Goal: Task Accomplishment & Management: Manage account settings

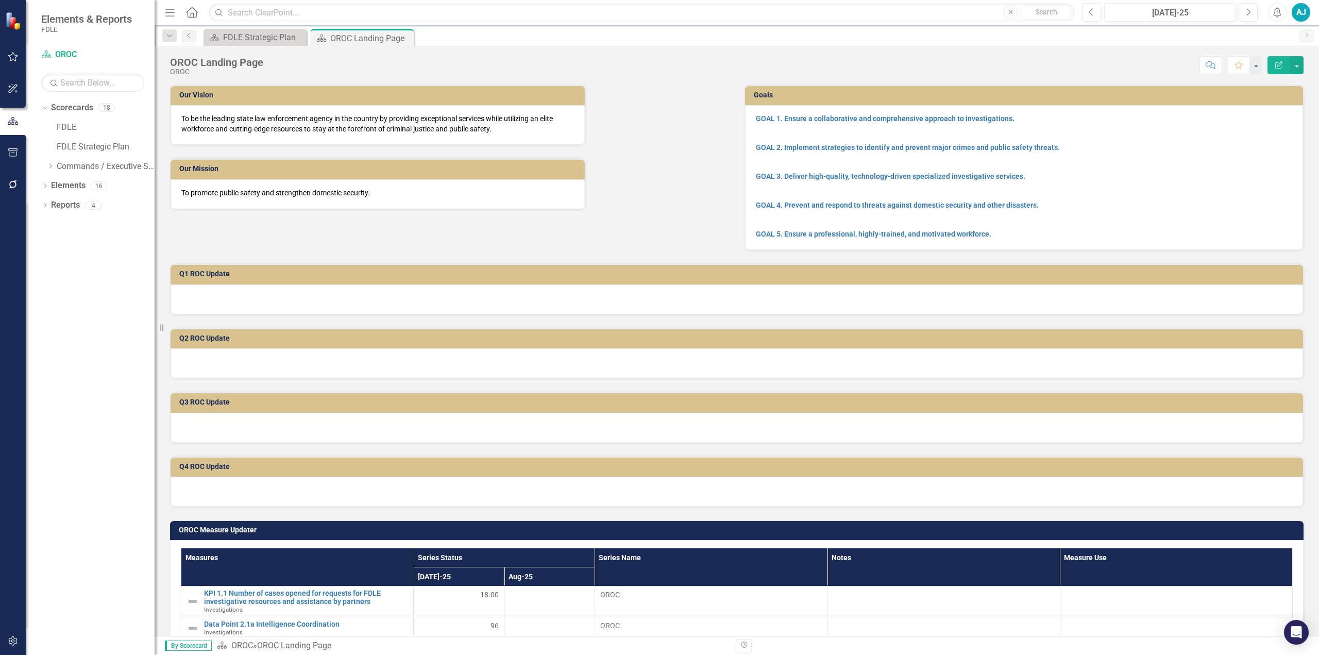
scroll to position [309, 0]
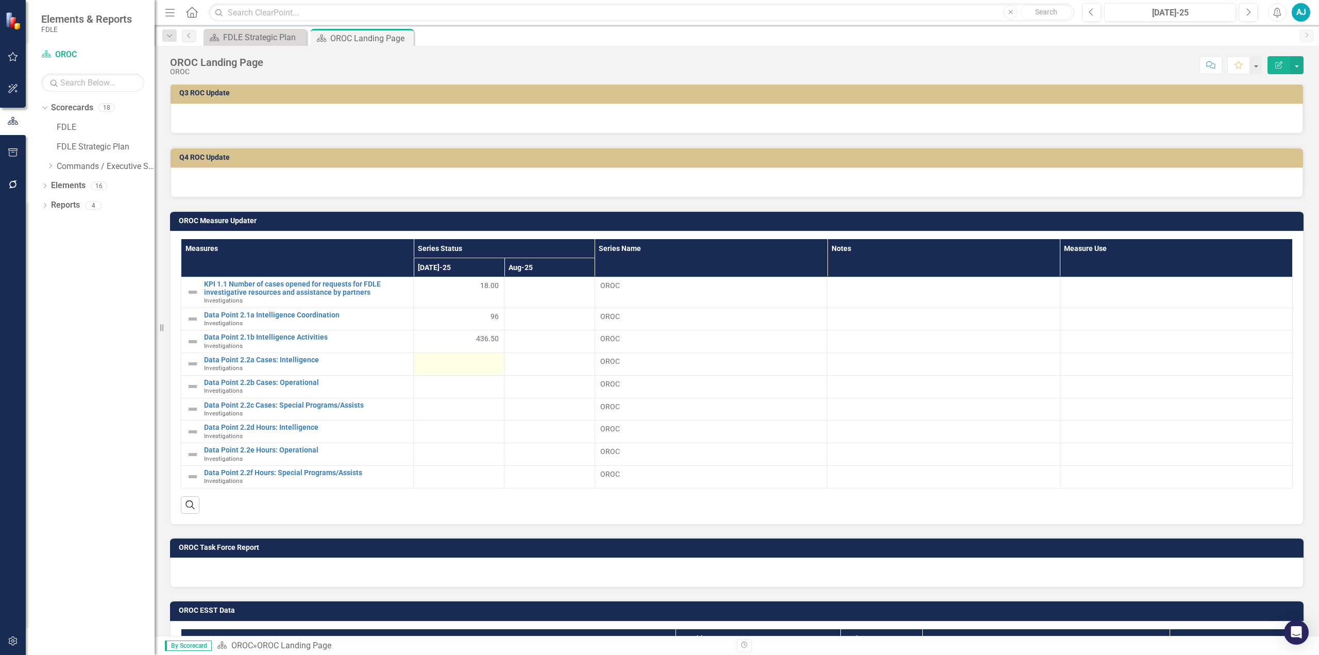
click at [462, 358] on div at bounding box center [459, 362] width 80 height 12
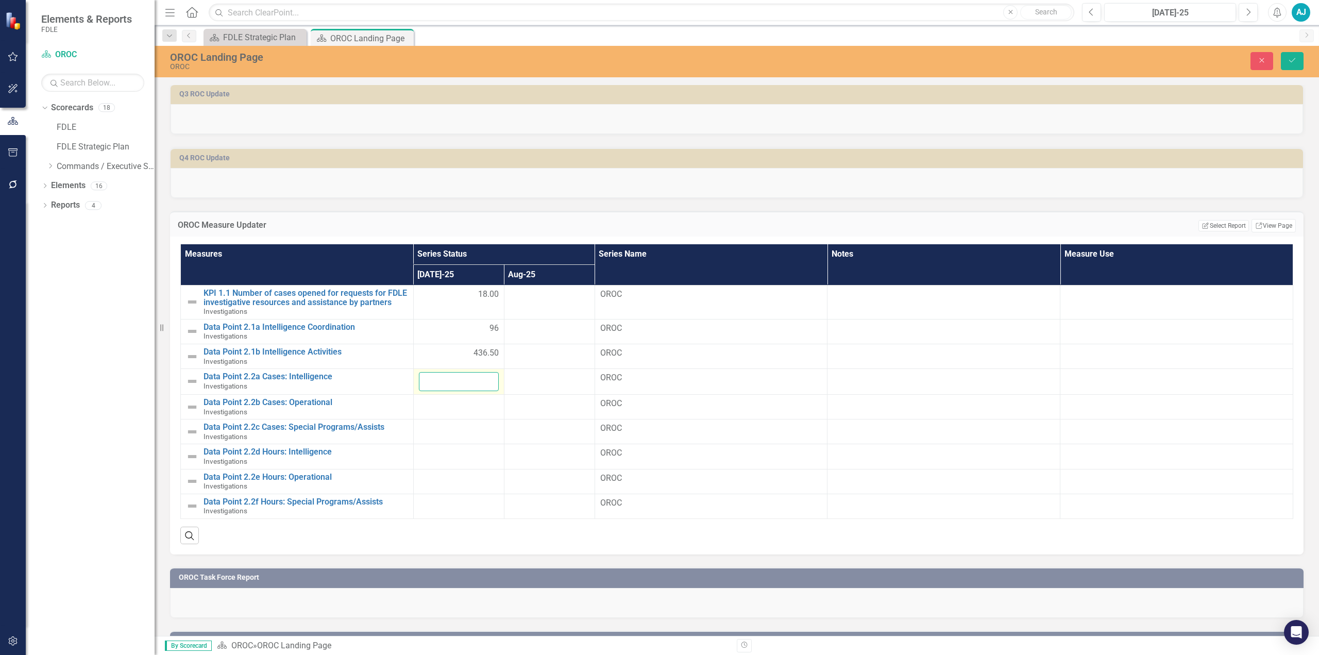
click at [468, 381] on input "number" at bounding box center [459, 381] width 80 height 19
type input "1"
click at [439, 431] on td at bounding box center [458, 431] width 91 height 25
click at [457, 433] on input "number" at bounding box center [459, 432] width 80 height 19
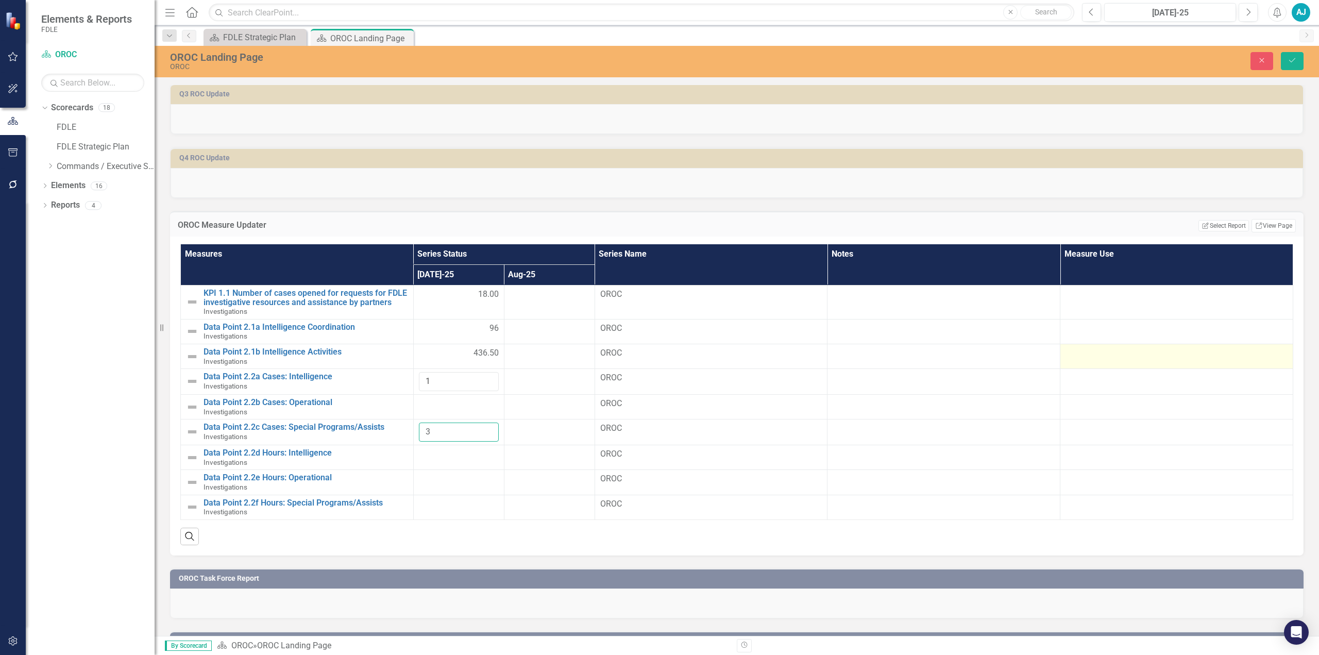
type input "3"
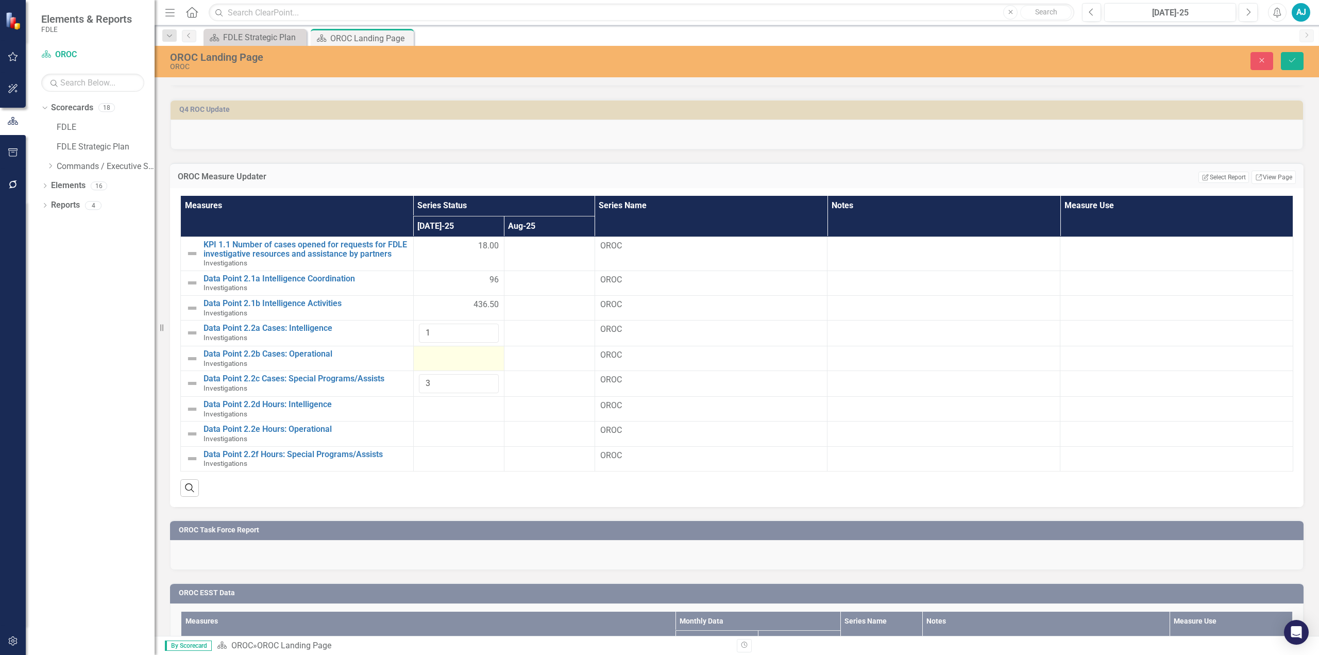
scroll to position [412, 0]
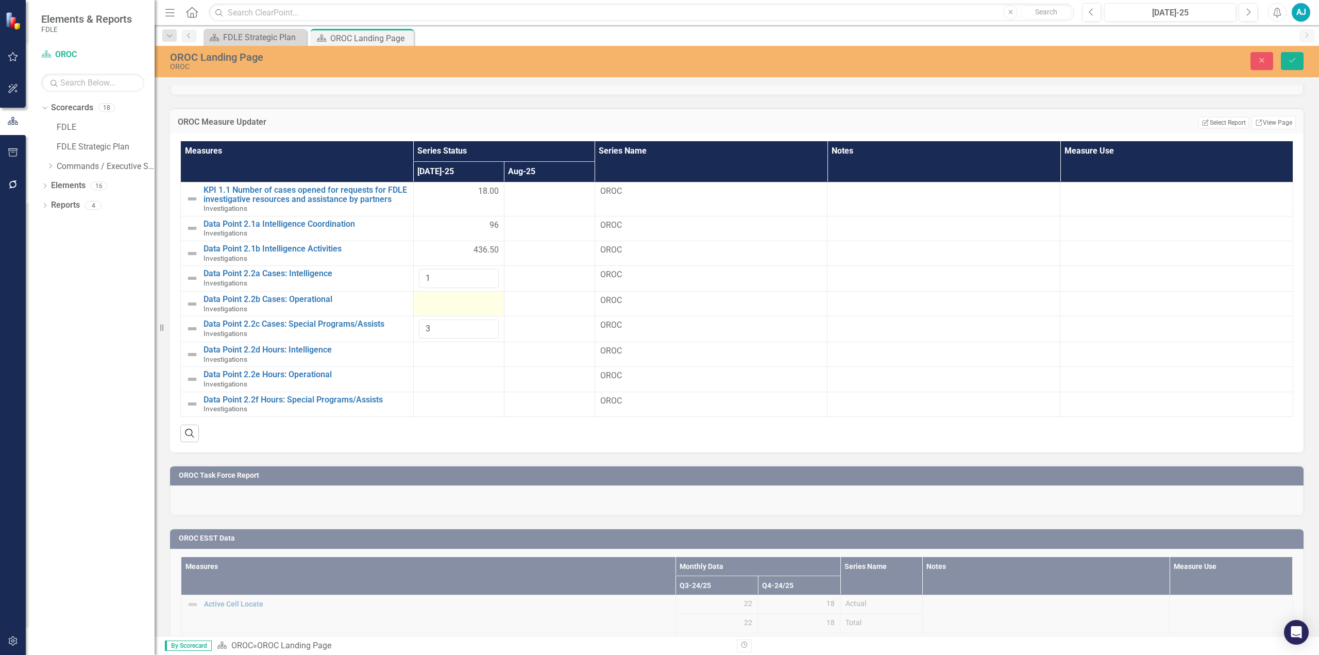
click at [446, 303] on div at bounding box center [459, 301] width 80 height 12
click at [447, 302] on input "number" at bounding box center [459, 304] width 80 height 19
type input "6"
click at [458, 446] on div "Measures Series Status Series Name Notes Measure Use [DATE]-25 Aug-25 KPI 1.1 N…" at bounding box center [737, 292] width 1134 height 319
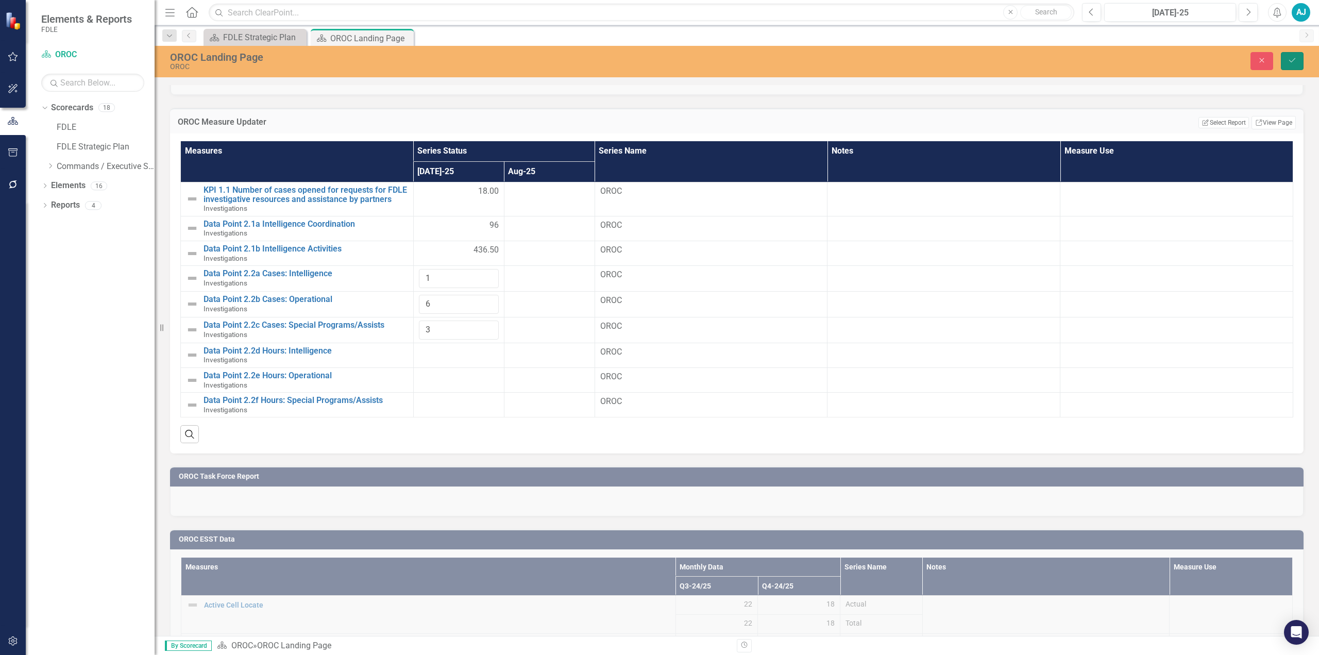
drag, startPoint x: 1296, startPoint y: 60, endPoint x: 1276, endPoint y: 85, distance: 31.9
click at [1296, 60] on icon "Save" at bounding box center [1292, 60] width 9 height 7
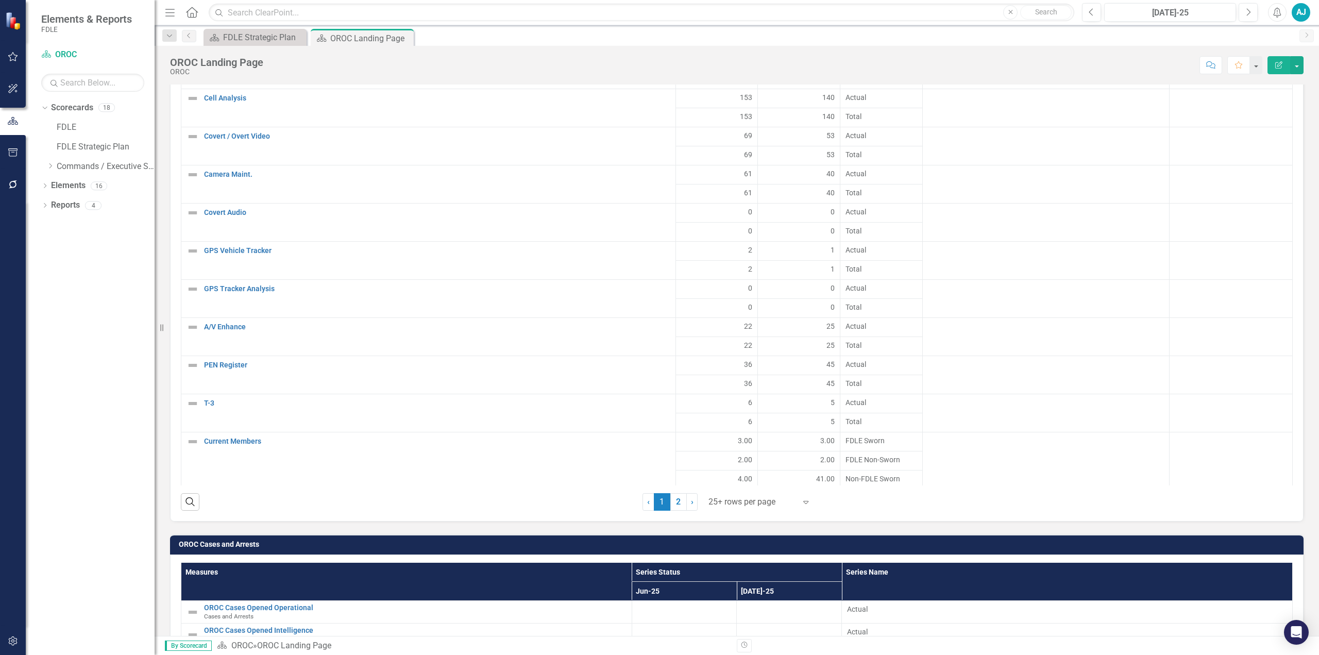
scroll to position [1170, 0]
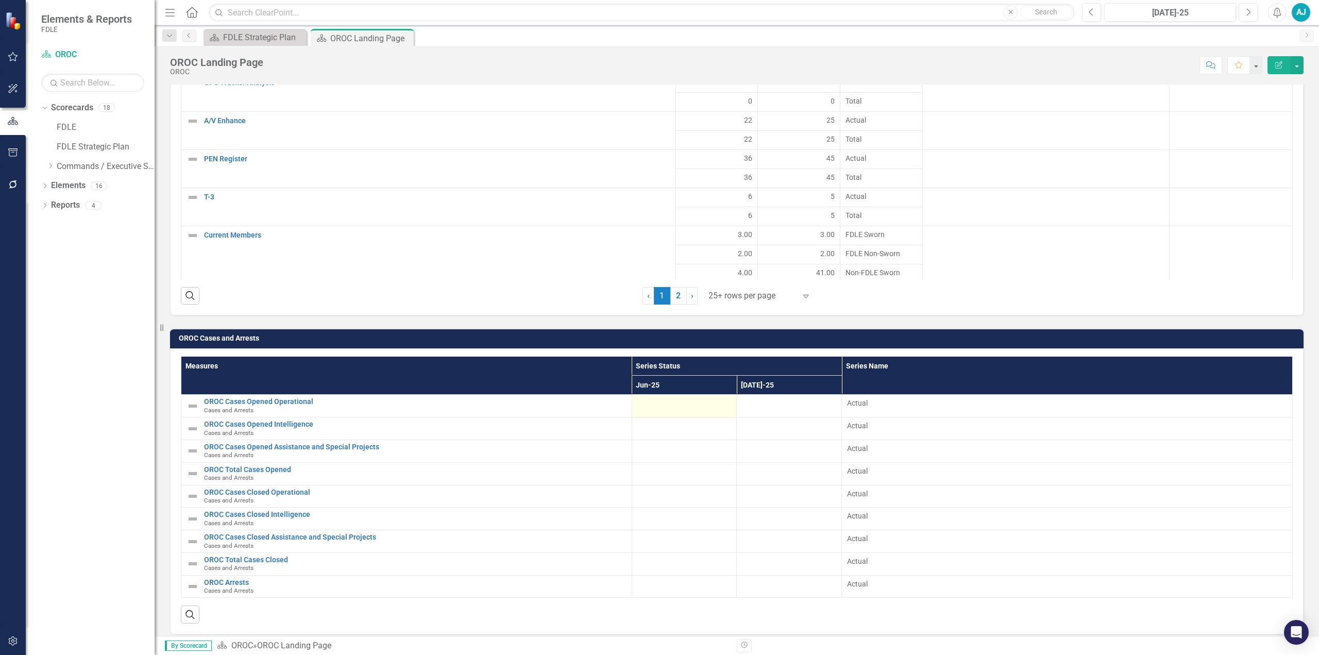
click at [655, 405] on div at bounding box center [684, 404] width 94 height 12
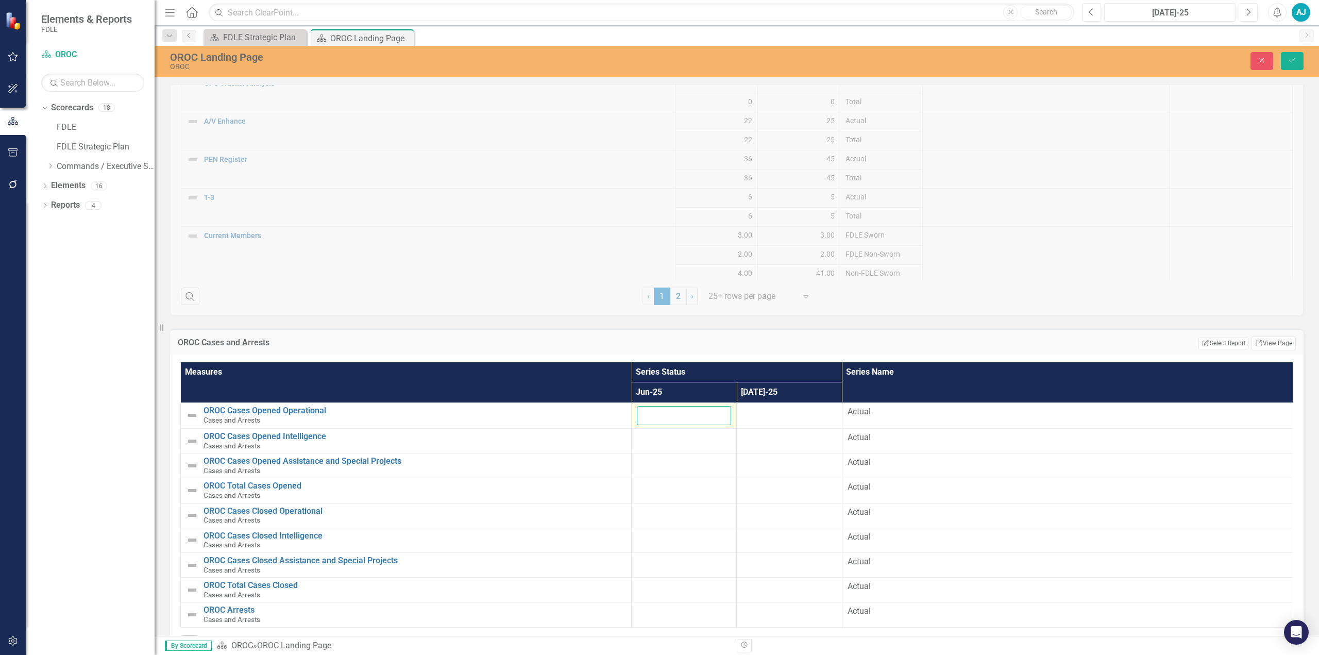
click at [665, 411] on input "number" at bounding box center [684, 415] width 94 height 19
type input "8"
click at [766, 413] on td at bounding box center [789, 416] width 105 height 26
click at [774, 410] on input "number" at bounding box center [789, 415] width 94 height 19
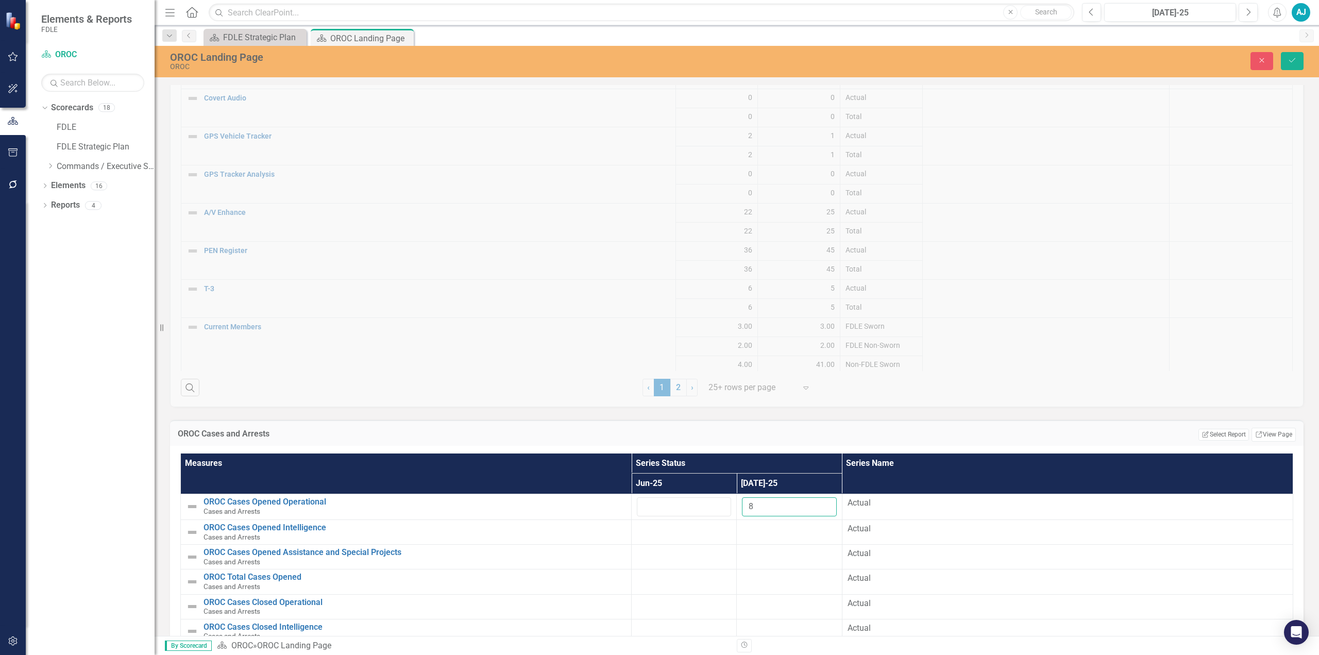
scroll to position [1199, 0]
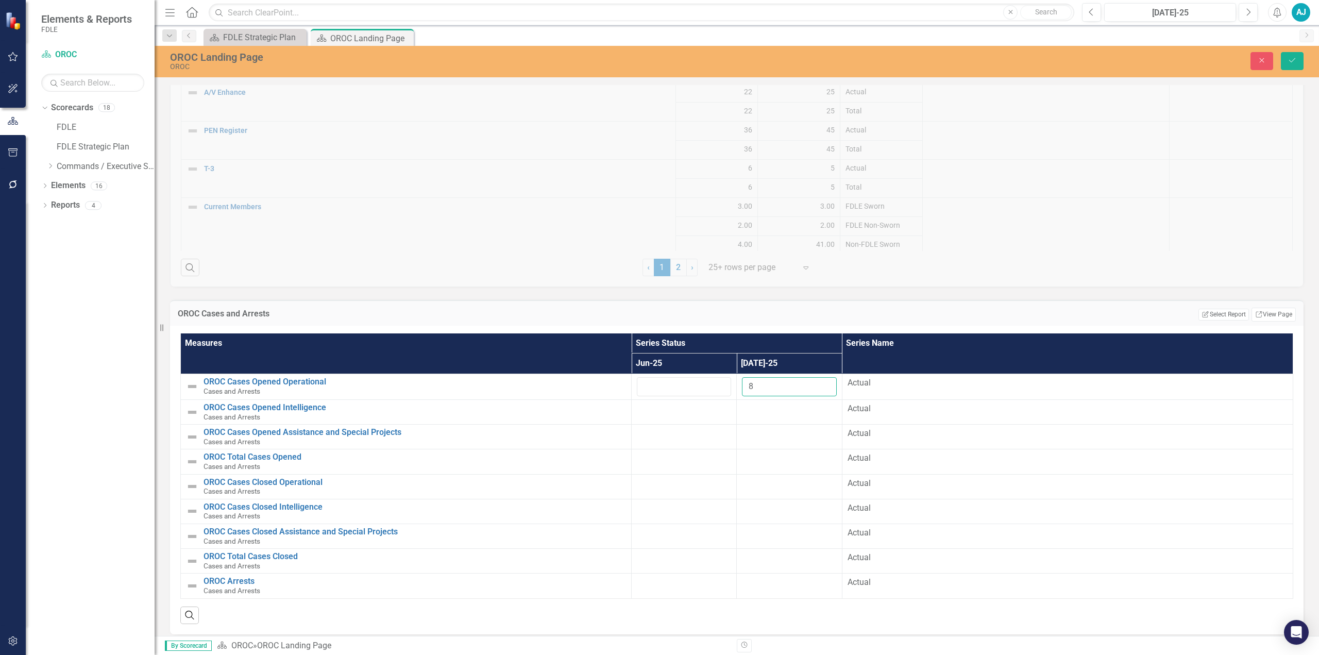
type input "8"
click at [776, 380] on input "8" at bounding box center [789, 386] width 94 height 19
click at [764, 407] on div at bounding box center [789, 409] width 94 height 12
click at [779, 409] on input "number" at bounding box center [789, 412] width 94 height 19
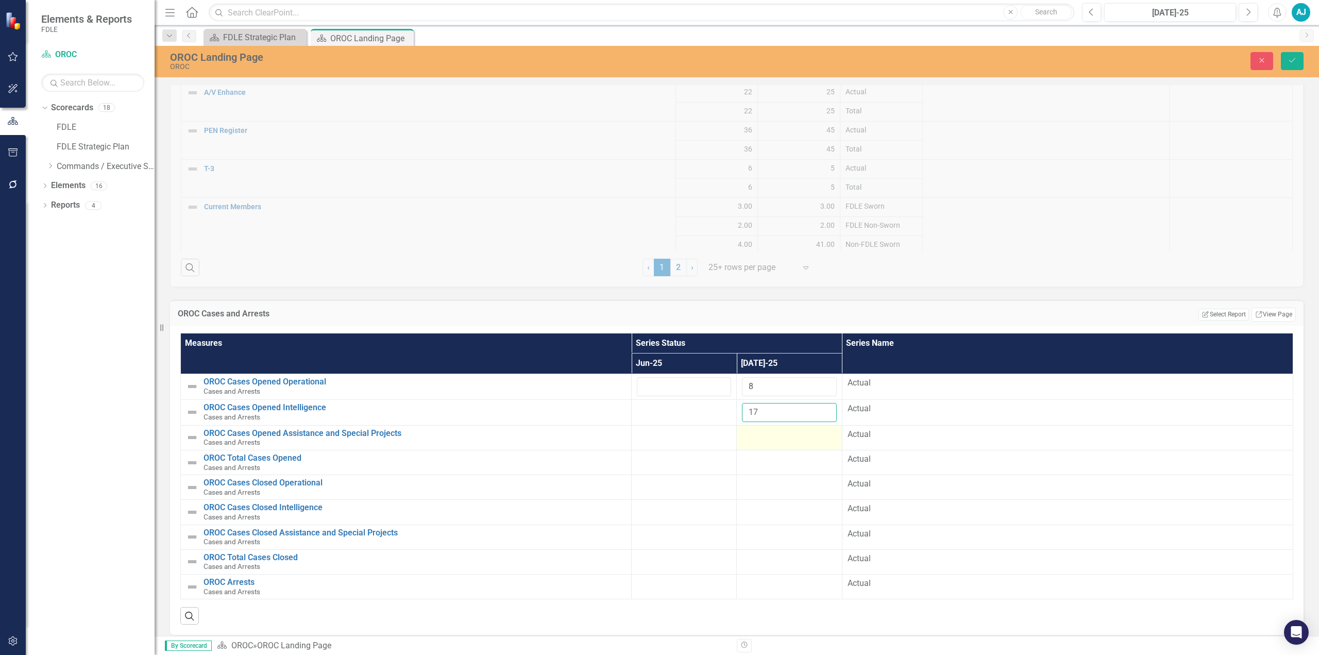
type input "17"
click at [773, 431] on div at bounding box center [789, 435] width 94 height 12
click at [776, 429] on input "number" at bounding box center [789, 438] width 94 height 19
click at [787, 429] on input "number" at bounding box center [789, 438] width 94 height 19
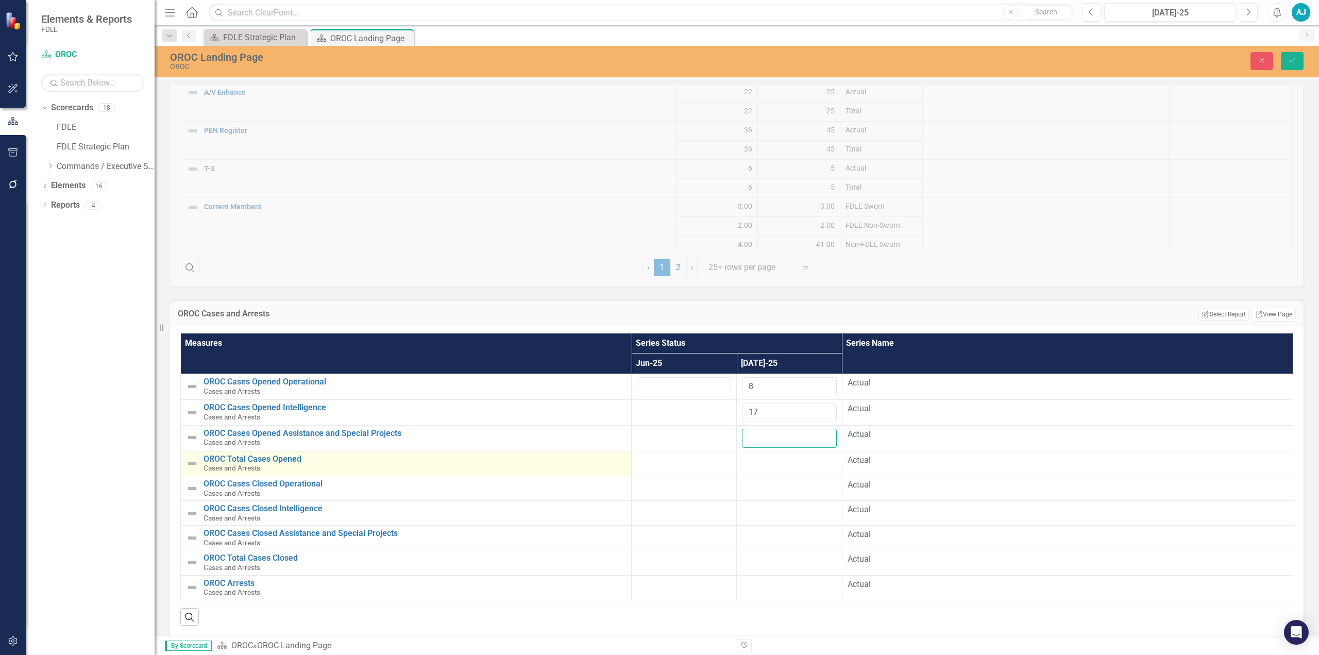
scroll to position [1200, 0]
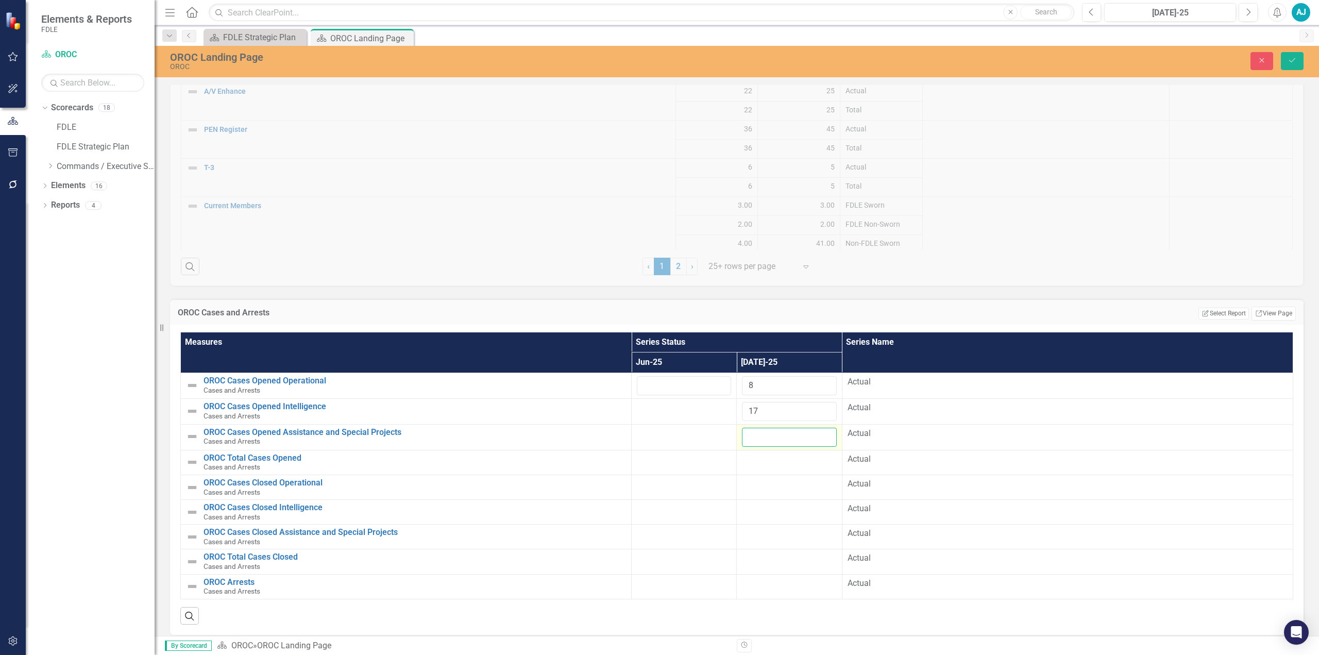
click at [778, 436] on input "number" at bounding box center [789, 437] width 94 height 19
type input "17"
click at [781, 453] on div at bounding box center [789, 459] width 94 height 12
click at [772, 453] on div at bounding box center [789, 459] width 94 height 12
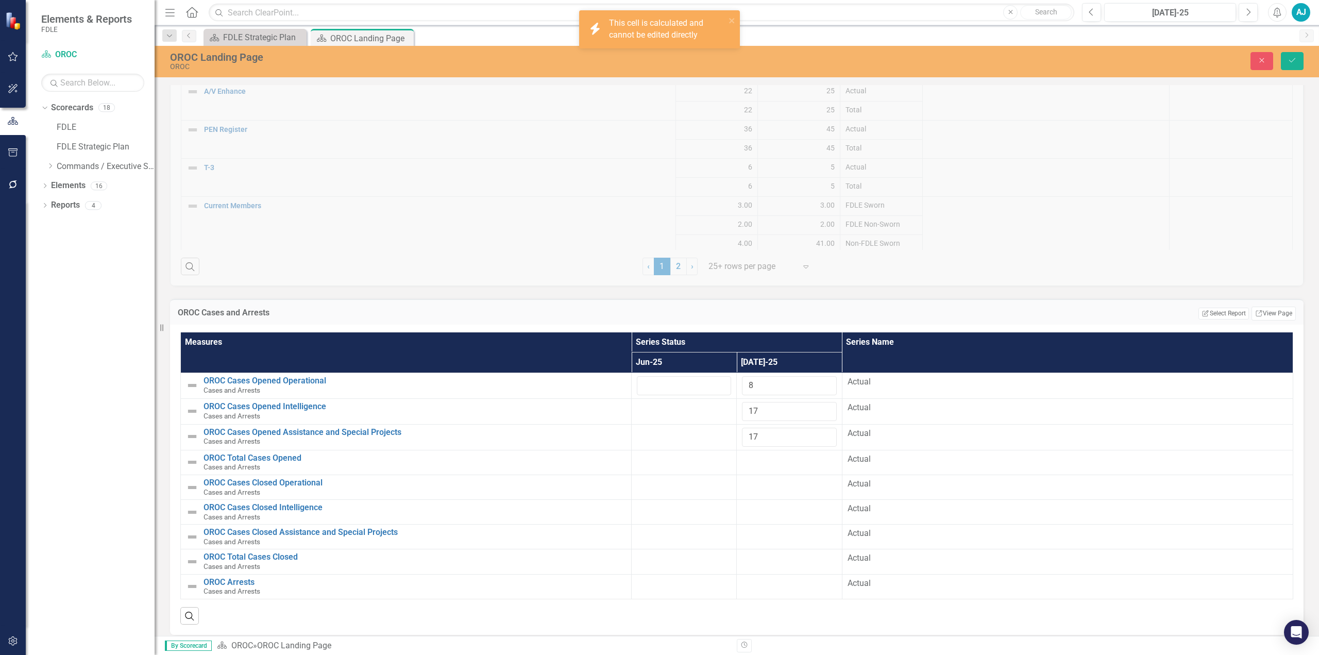
click at [772, 453] on div at bounding box center [789, 459] width 94 height 12
click at [1283, 57] on button "Save" at bounding box center [1292, 61] width 23 height 18
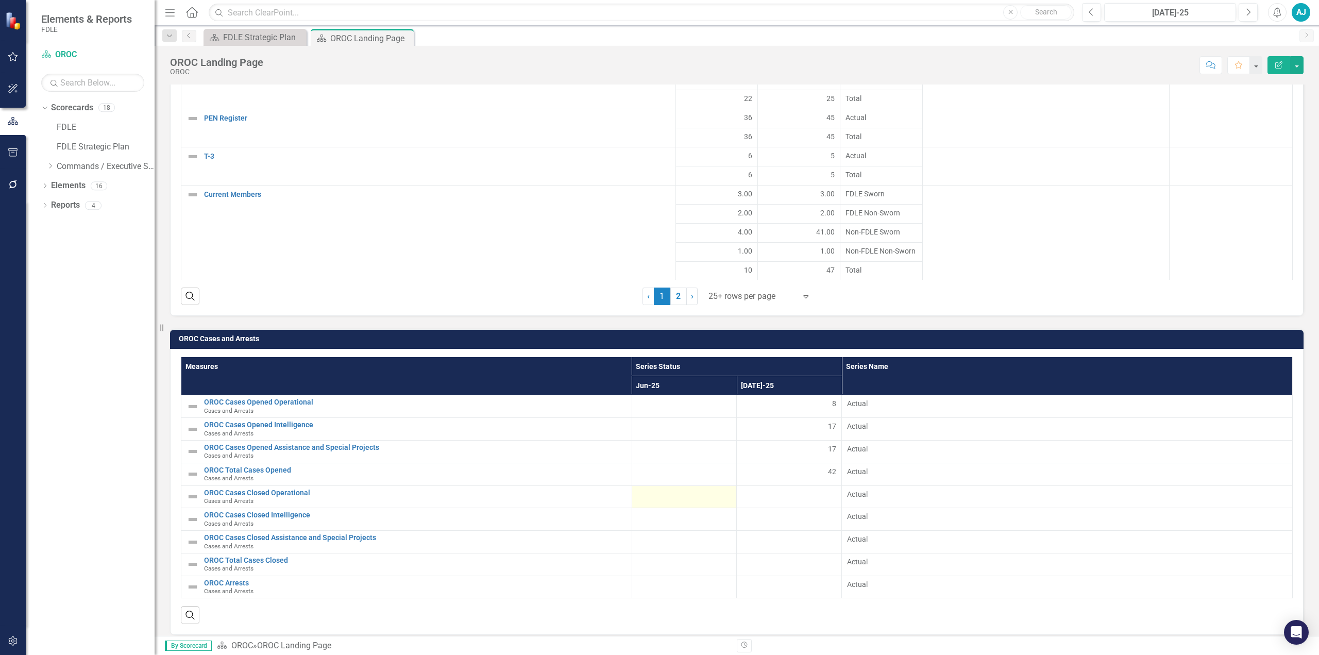
scroll to position [1170, 0]
click at [758, 489] on div at bounding box center [789, 495] width 94 height 12
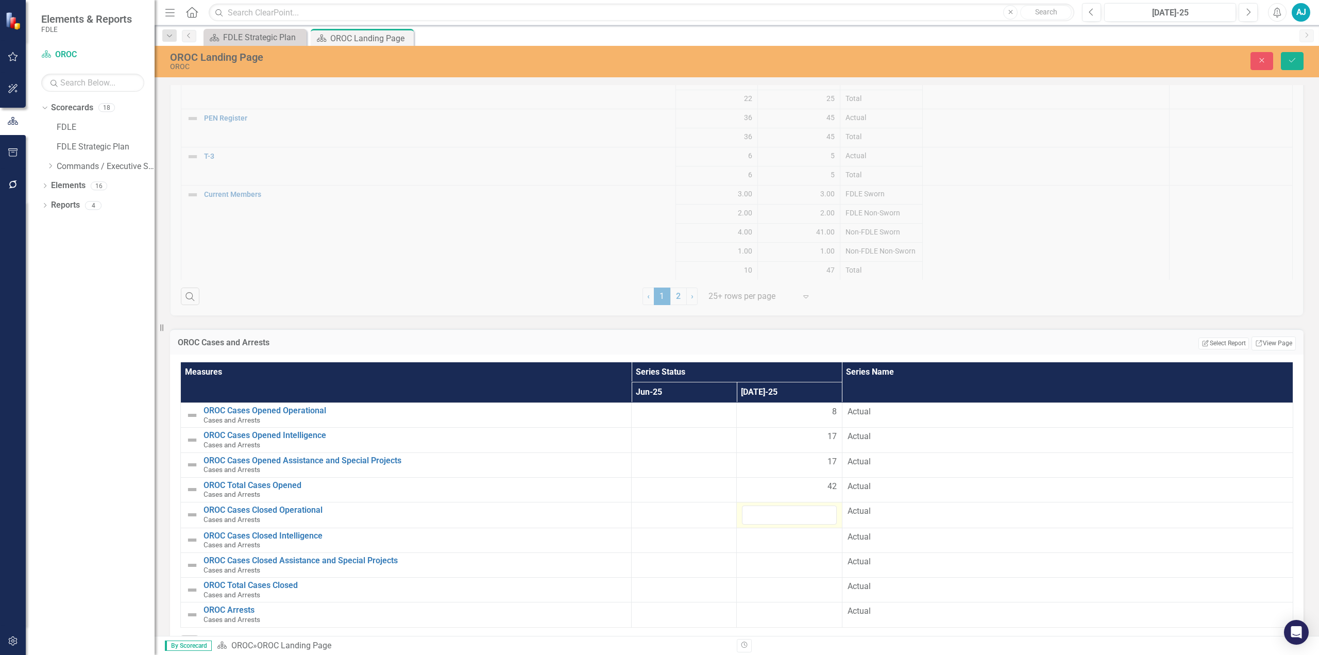
scroll to position [1199, 0]
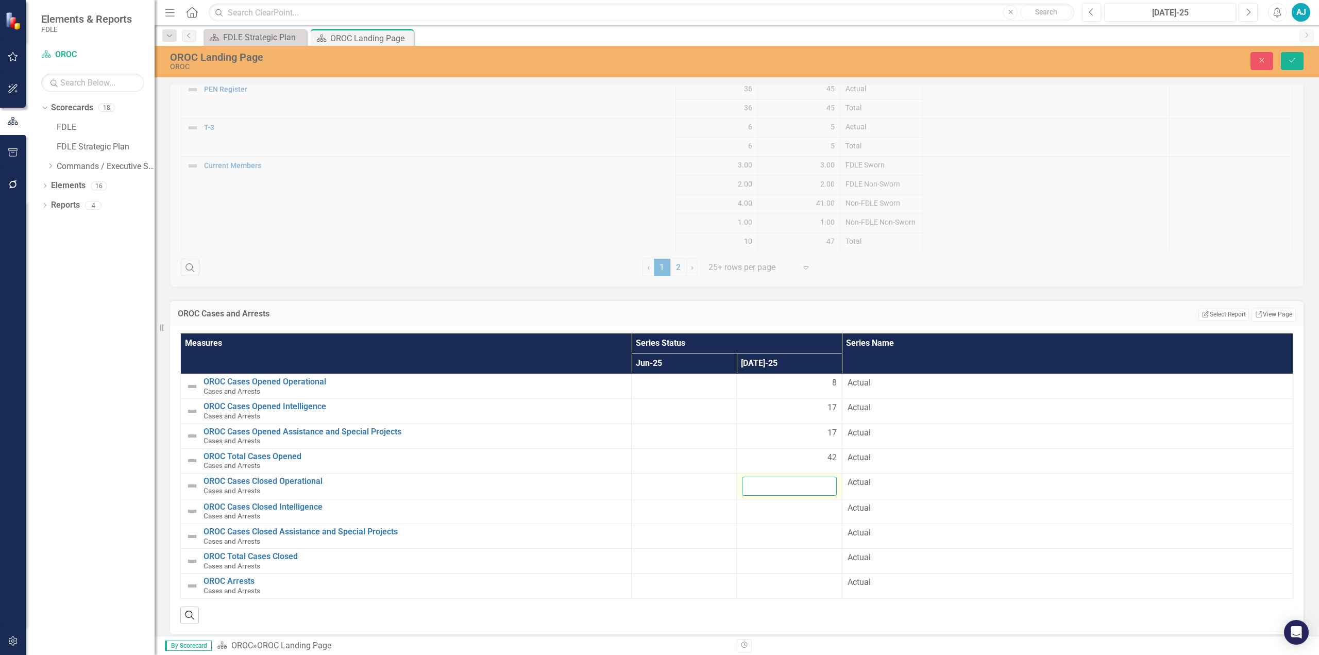
click at [791, 480] on input "number" at bounding box center [789, 486] width 94 height 19
type input "8"
click at [781, 511] on td at bounding box center [789, 511] width 105 height 25
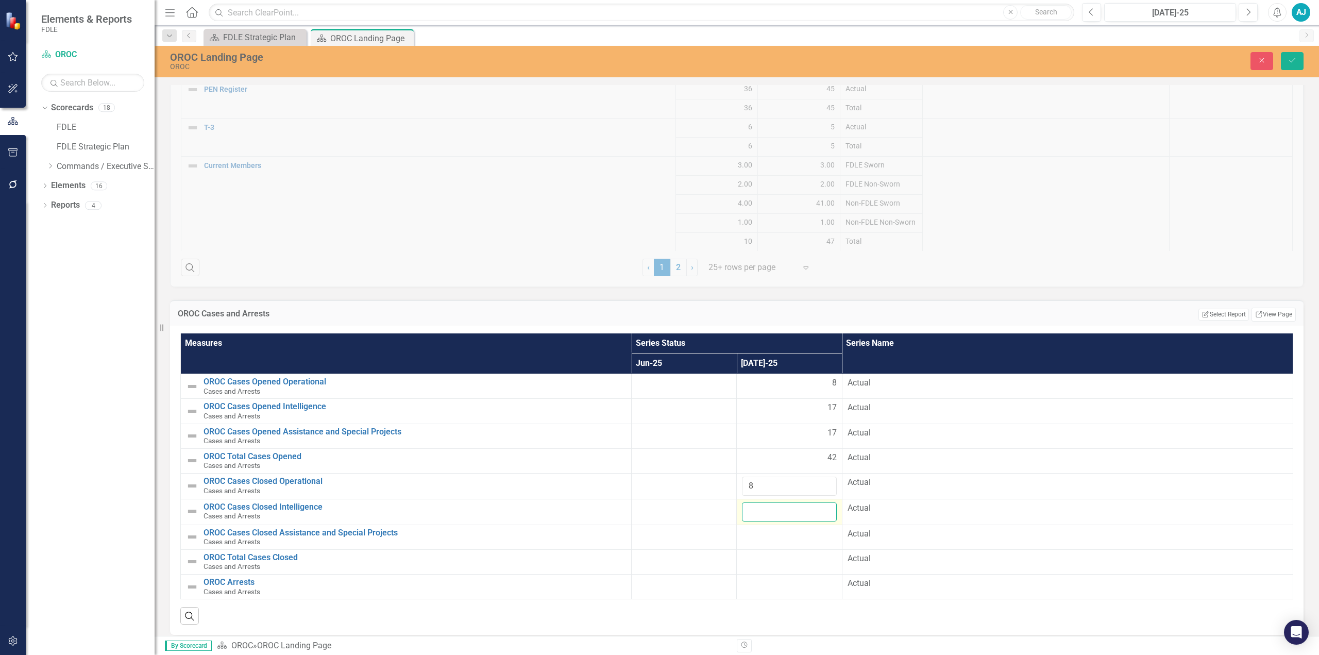
click at [787, 508] on input "number" at bounding box center [789, 511] width 94 height 19
type input "27"
click at [780, 528] on div at bounding box center [789, 534] width 94 height 12
click at [786, 530] on input "number" at bounding box center [789, 537] width 94 height 19
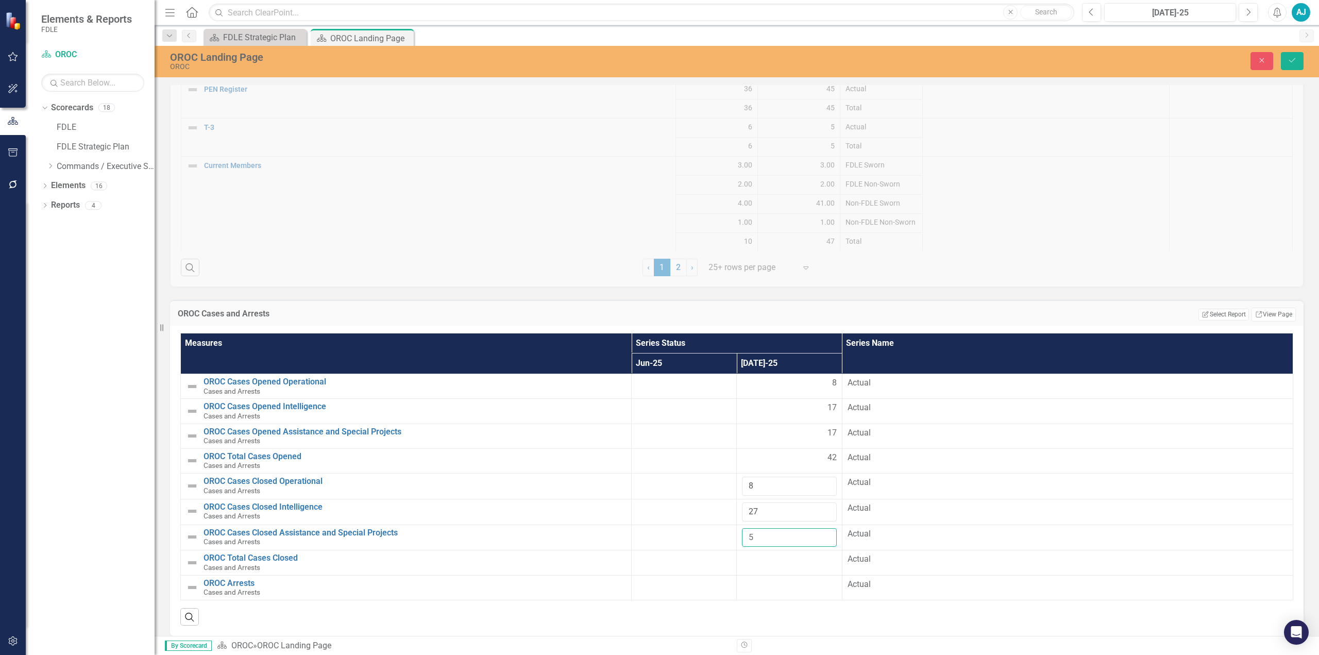
type input "5"
click at [759, 610] on div "Search" at bounding box center [736, 612] width 1113 height 25
click at [1294, 57] on icon "Save" at bounding box center [1292, 60] width 9 height 7
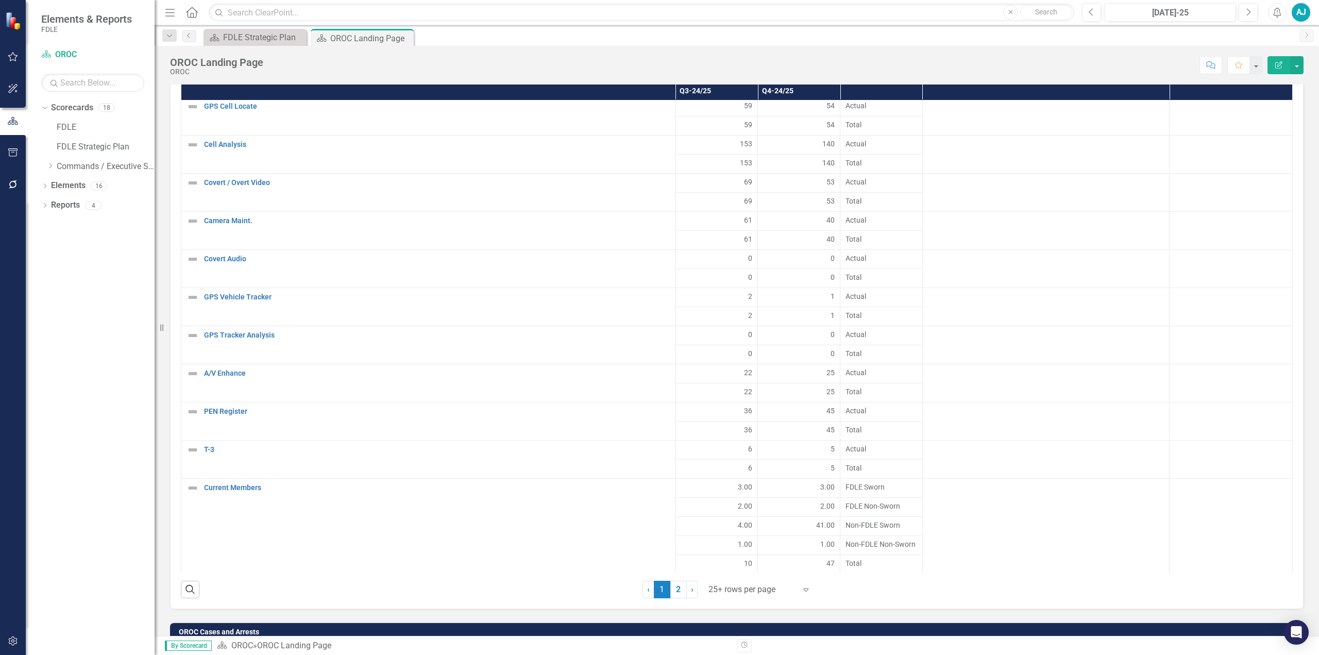
scroll to position [1170, 0]
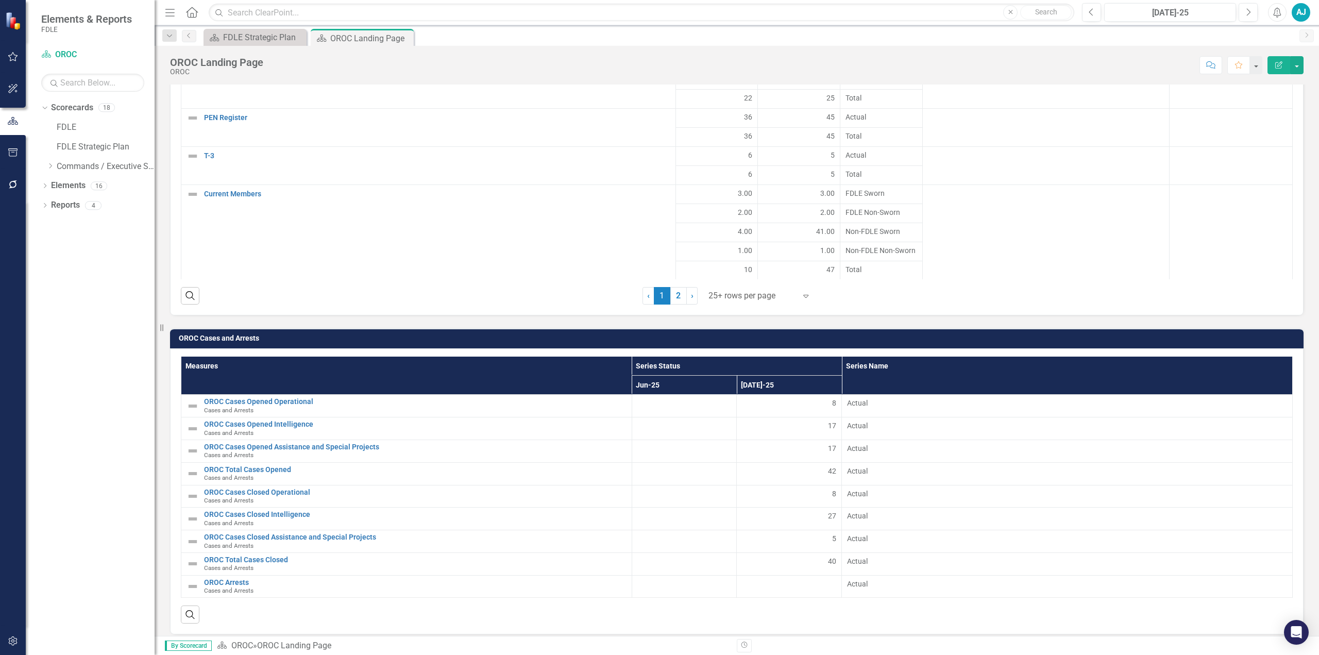
click at [1192, 289] on div "Search ‹ Previous 1 (current) 2 › Next 25+ rows per page Expand" at bounding box center [737, 291] width 1112 height 25
click at [191, 580] on img at bounding box center [193, 586] width 12 height 12
click at [210, 579] on link "OROC Arrests" at bounding box center [415, 583] width 423 height 8
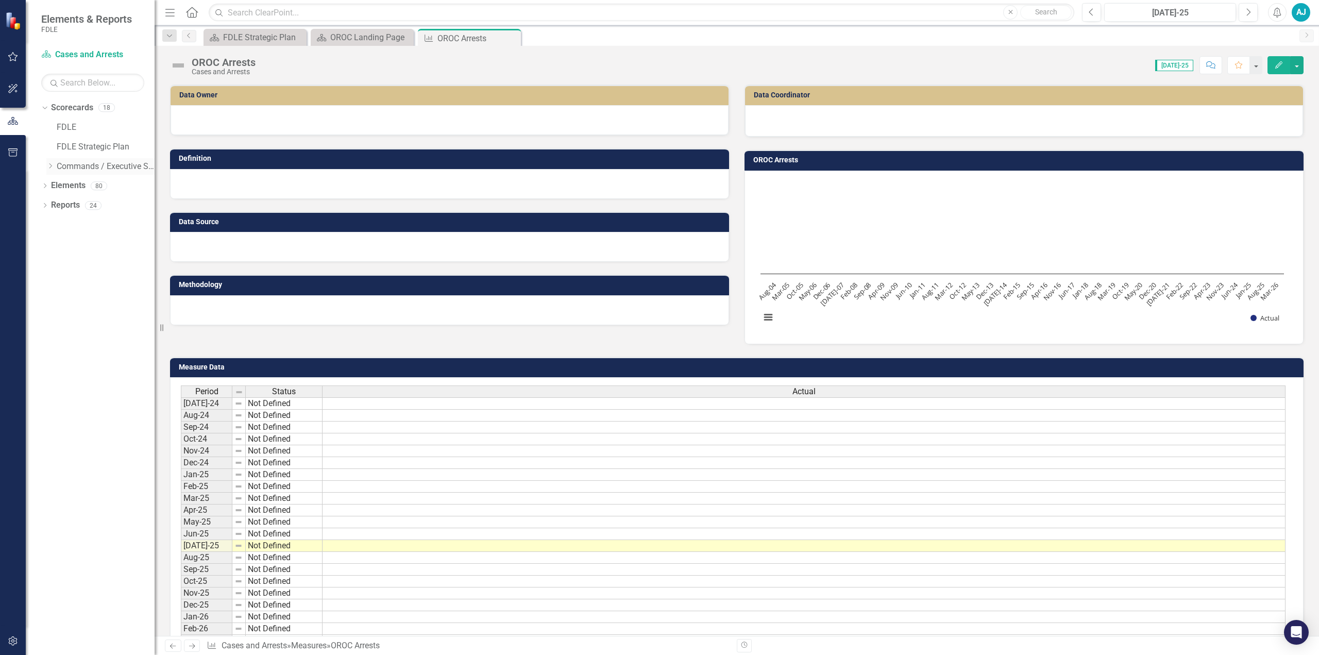
click at [92, 164] on link "Commands / Executive Support Branch" at bounding box center [106, 167] width 98 height 12
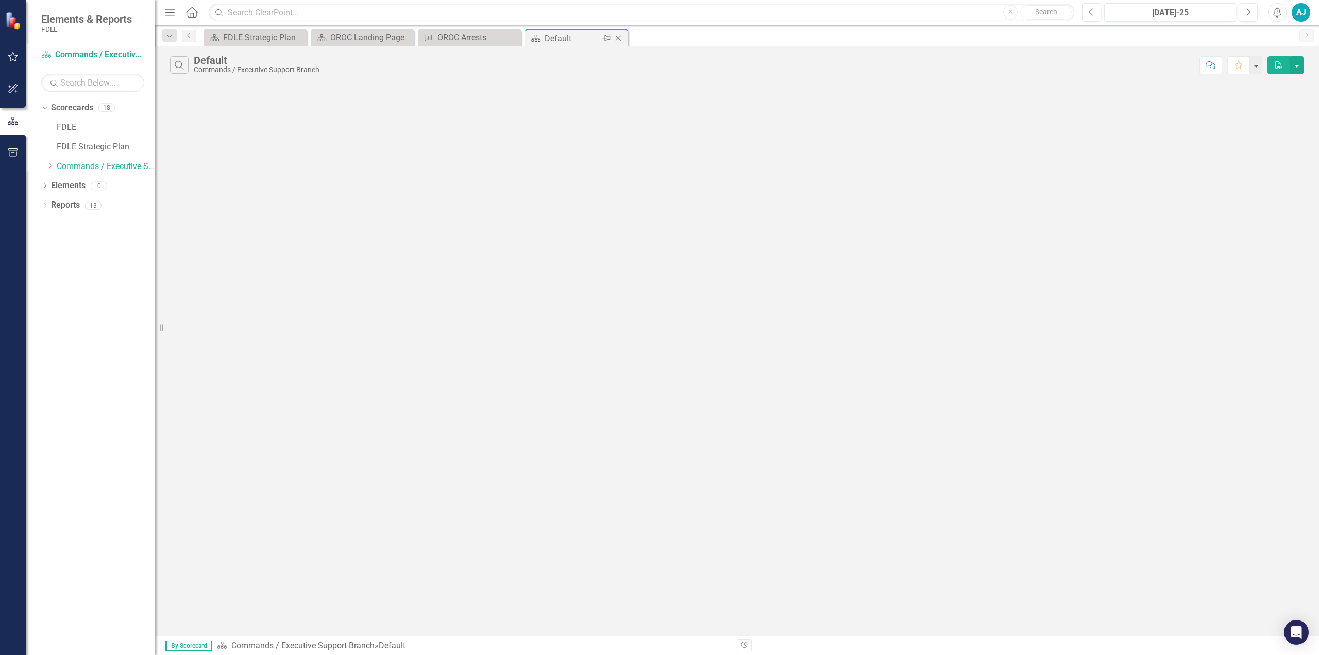
click at [618, 39] on icon "Close" at bounding box center [618, 38] width 10 height 8
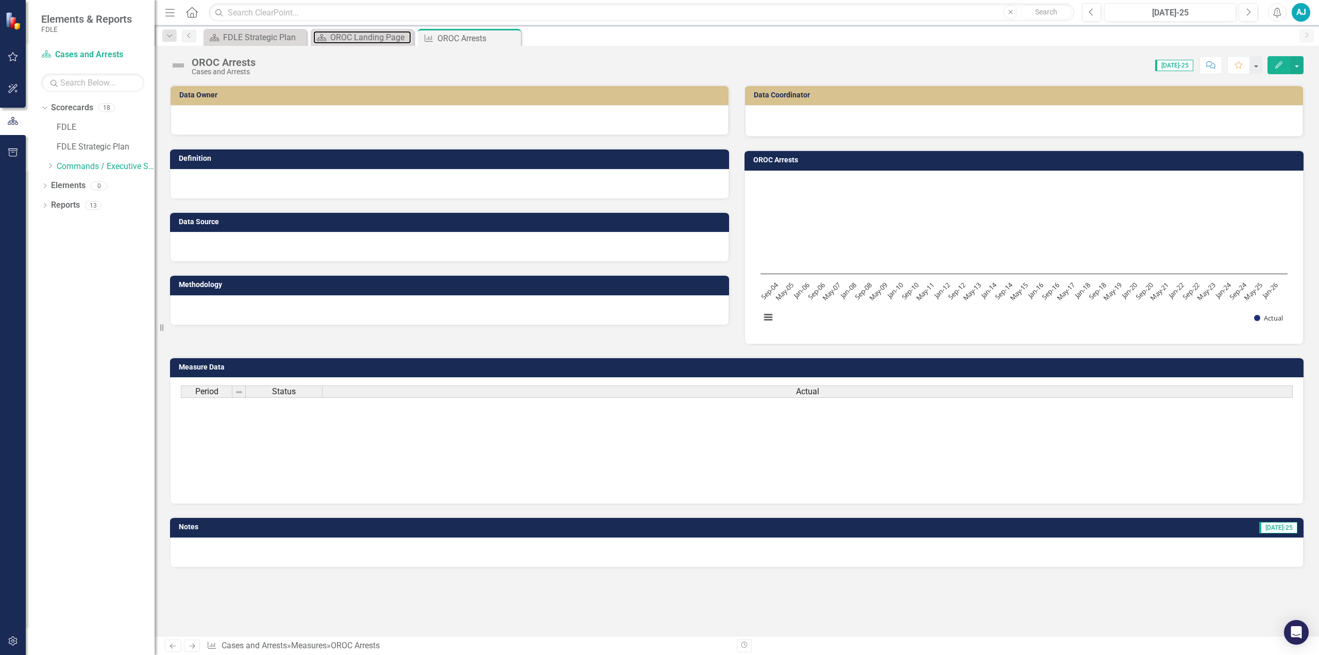
click at [348, 39] on div "OROC Landing Page" at bounding box center [370, 37] width 81 height 13
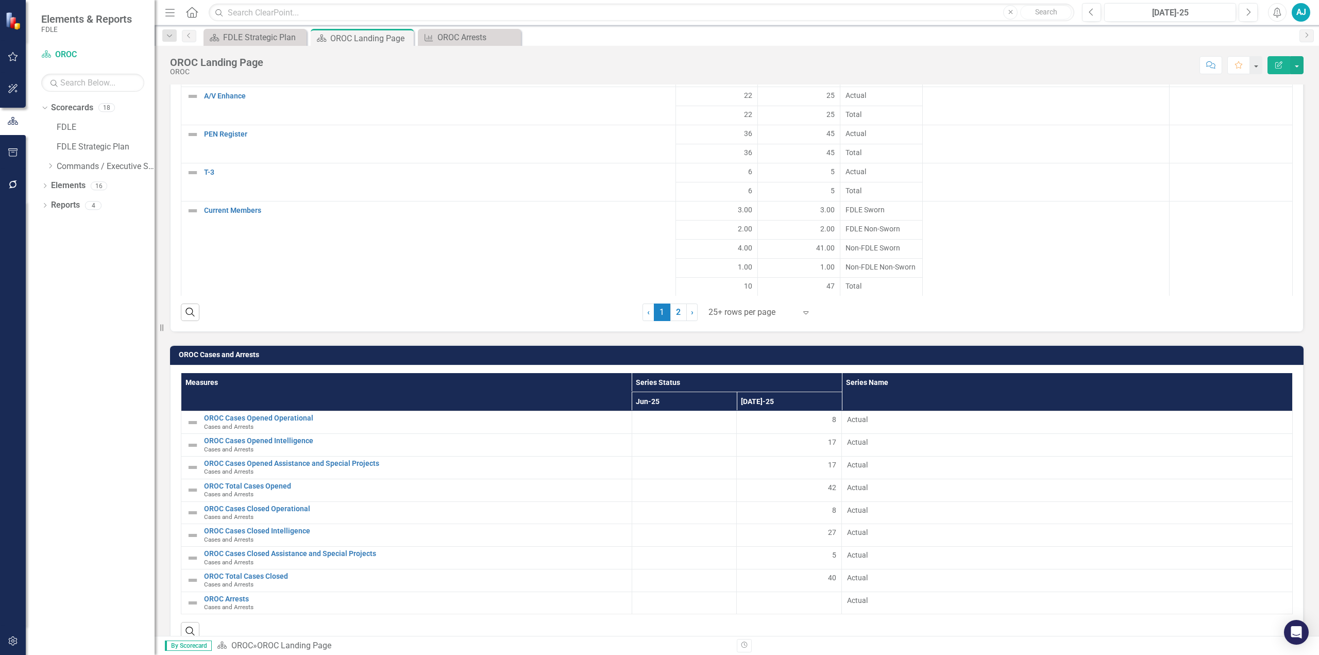
scroll to position [1170, 0]
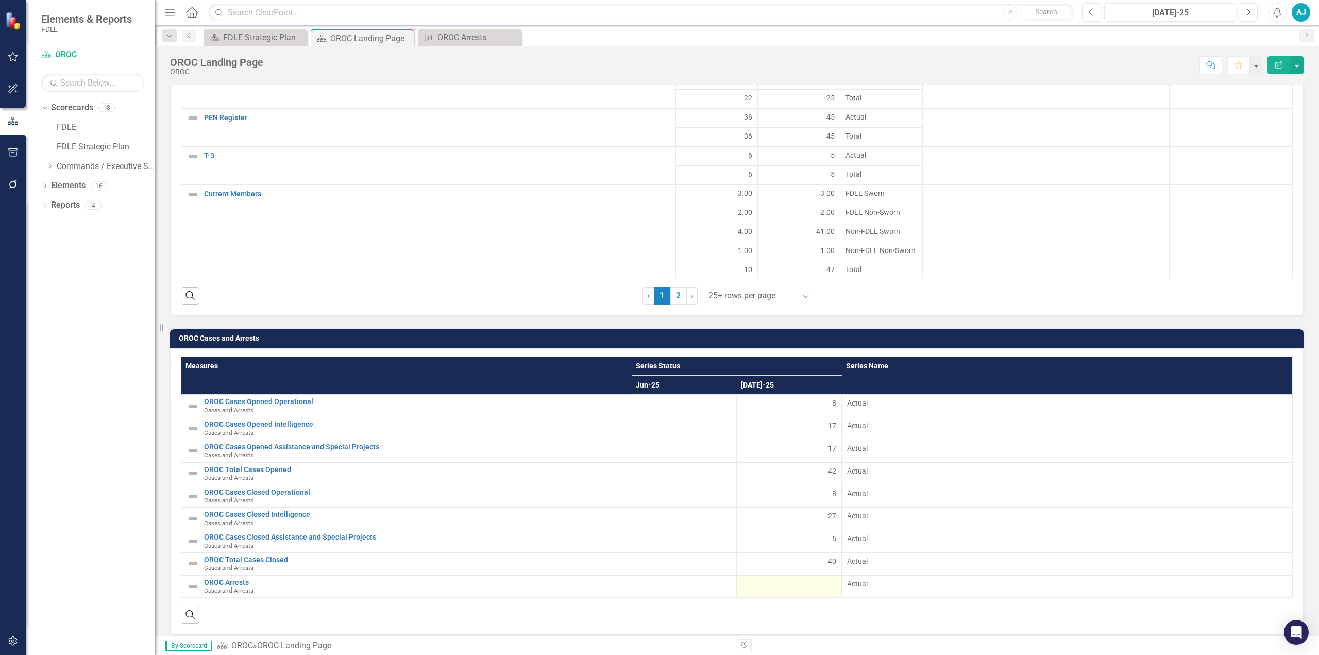
click at [793, 579] on div at bounding box center [789, 585] width 94 height 12
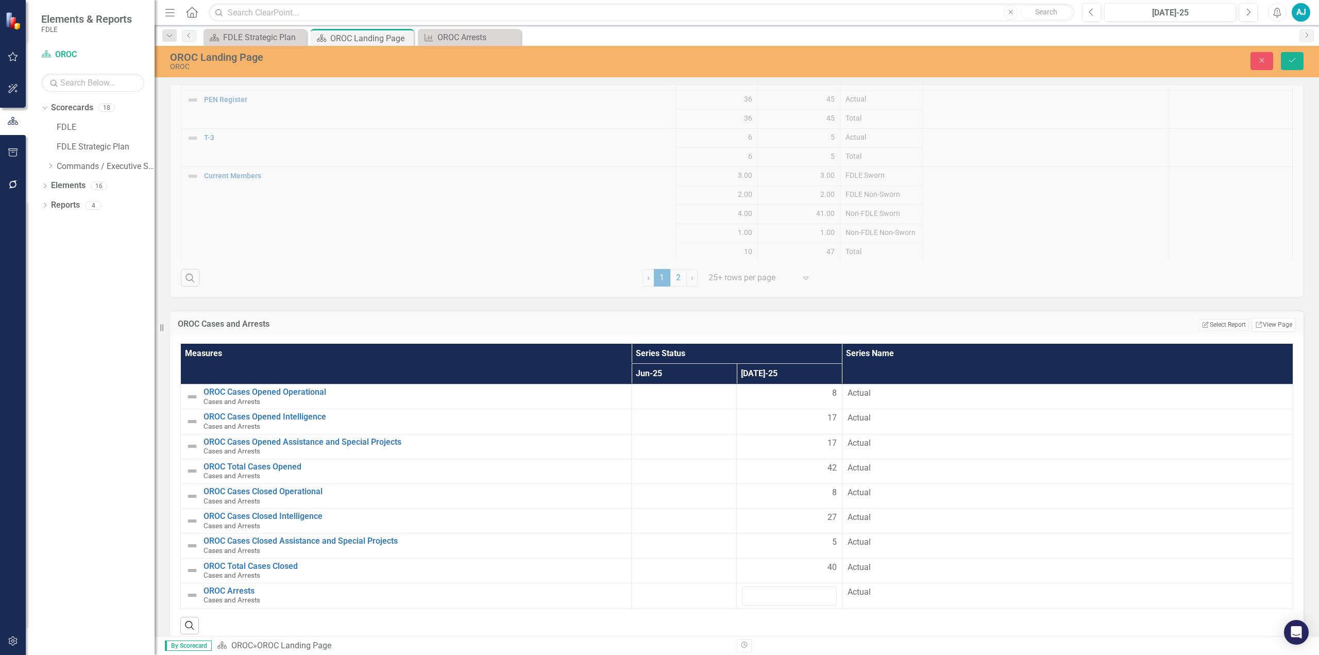
scroll to position [1199, 0]
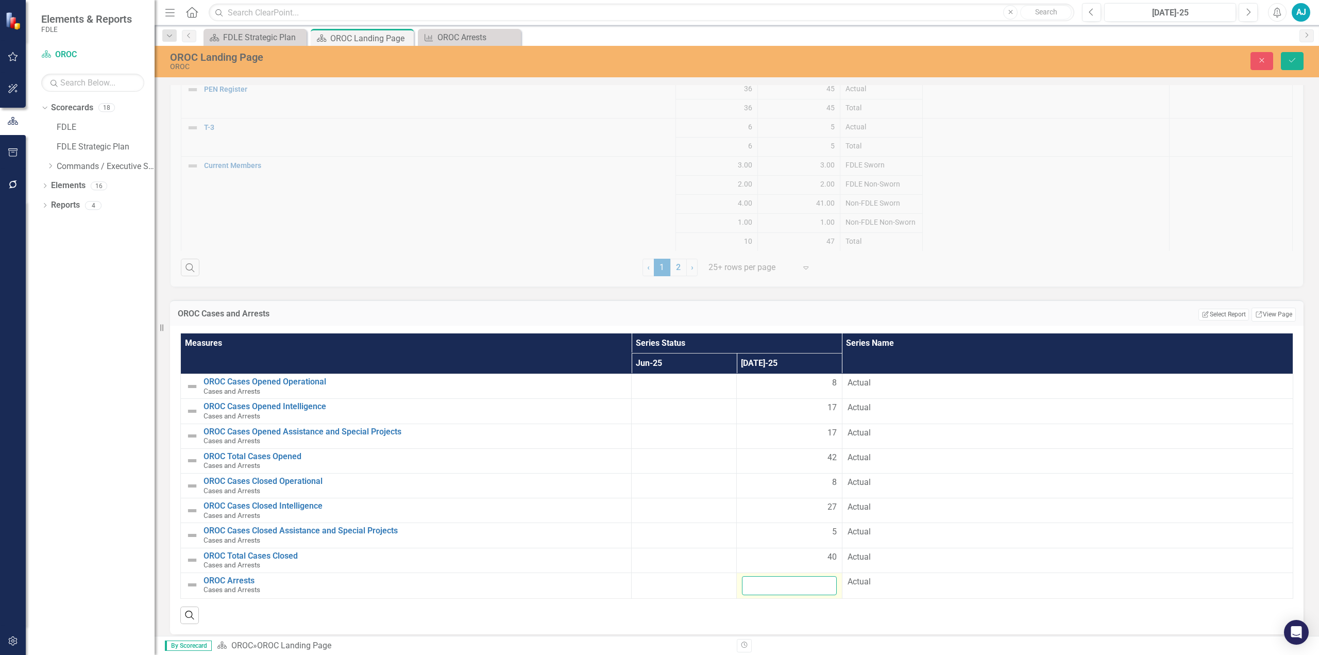
click at [779, 580] on input "number" at bounding box center [789, 585] width 94 height 19
type input "19"
click at [1297, 58] on icon "Save" at bounding box center [1292, 60] width 9 height 7
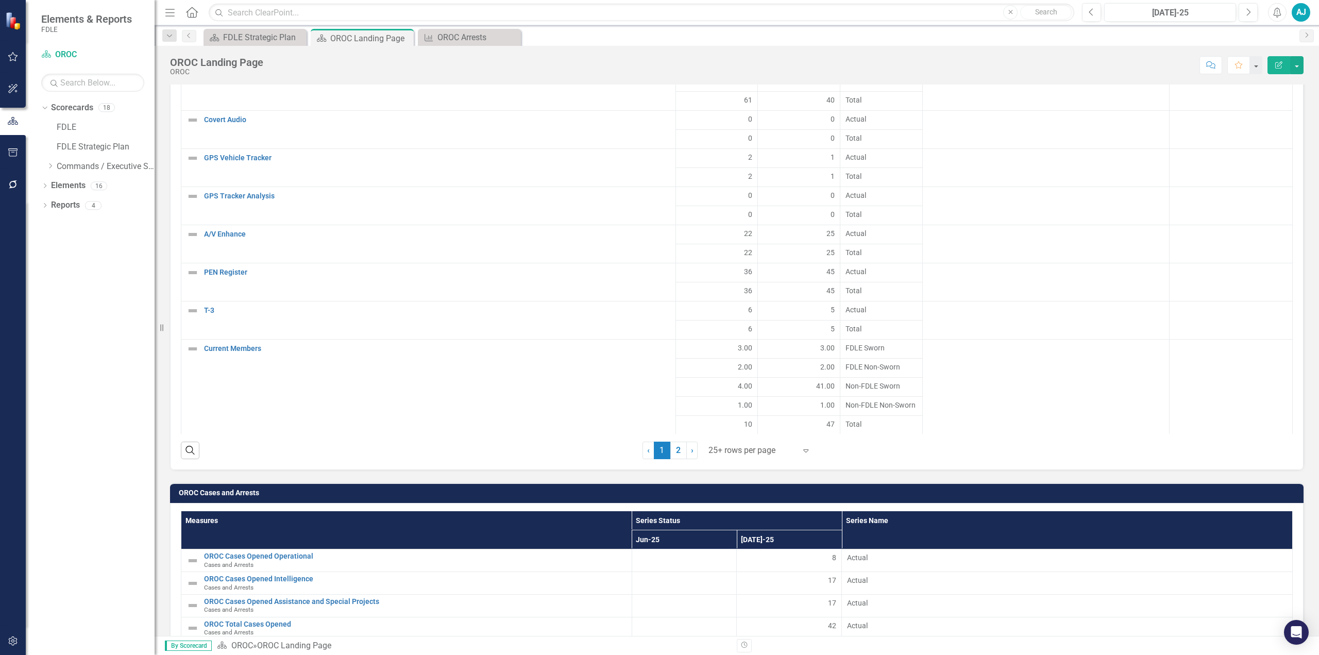
scroll to position [1170, 0]
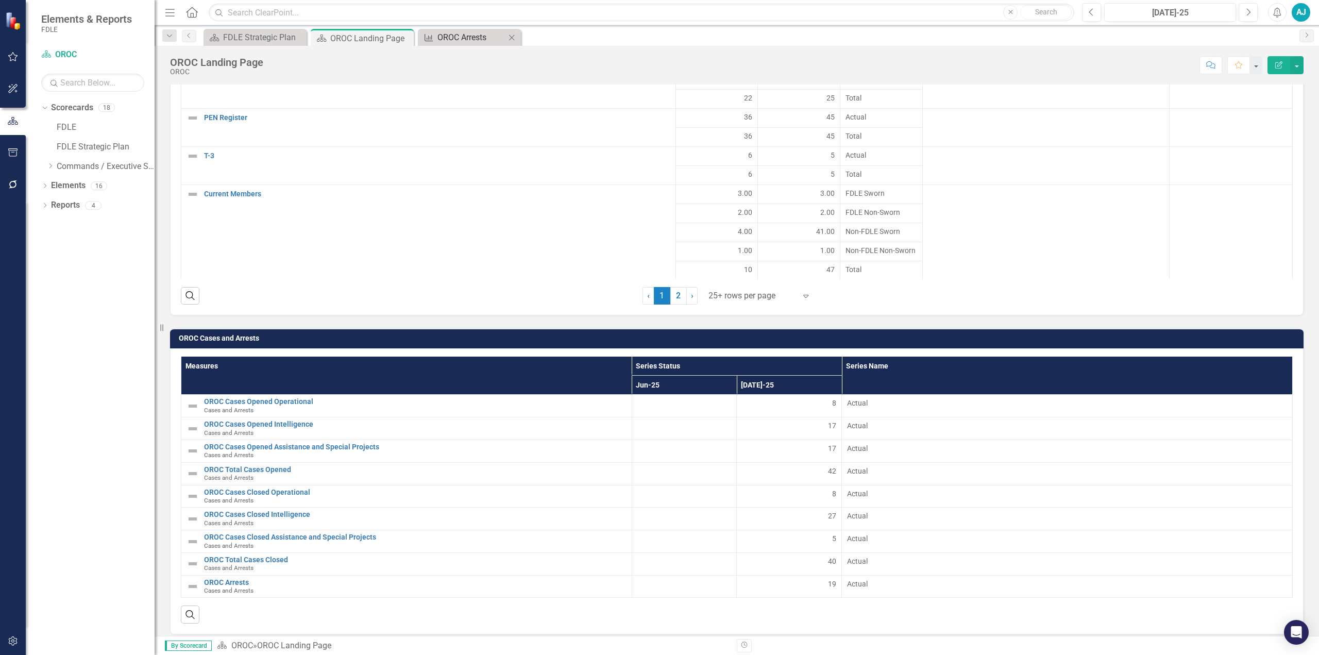
click at [466, 32] on div "OROC Arrests" at bounding box center [472, 37] width 68 height 13
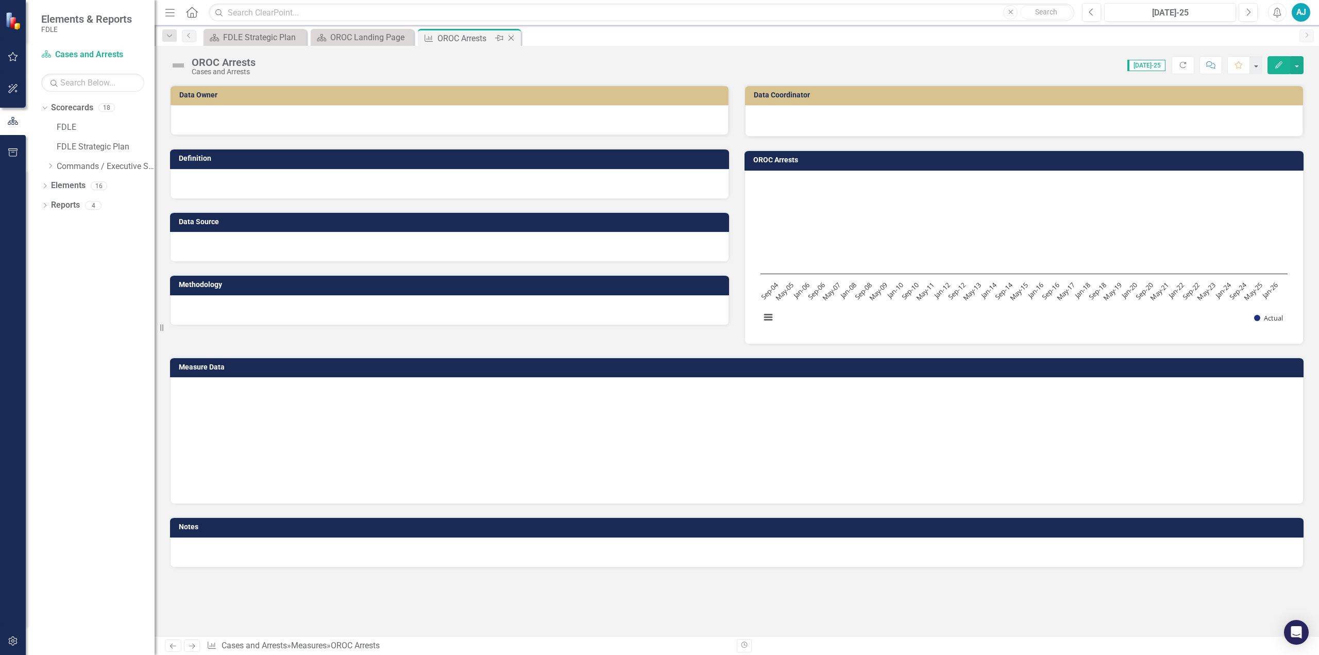
click at [465, 33] on div "OROC Arrests" at bounding box center [465, 38] width 55 height 13
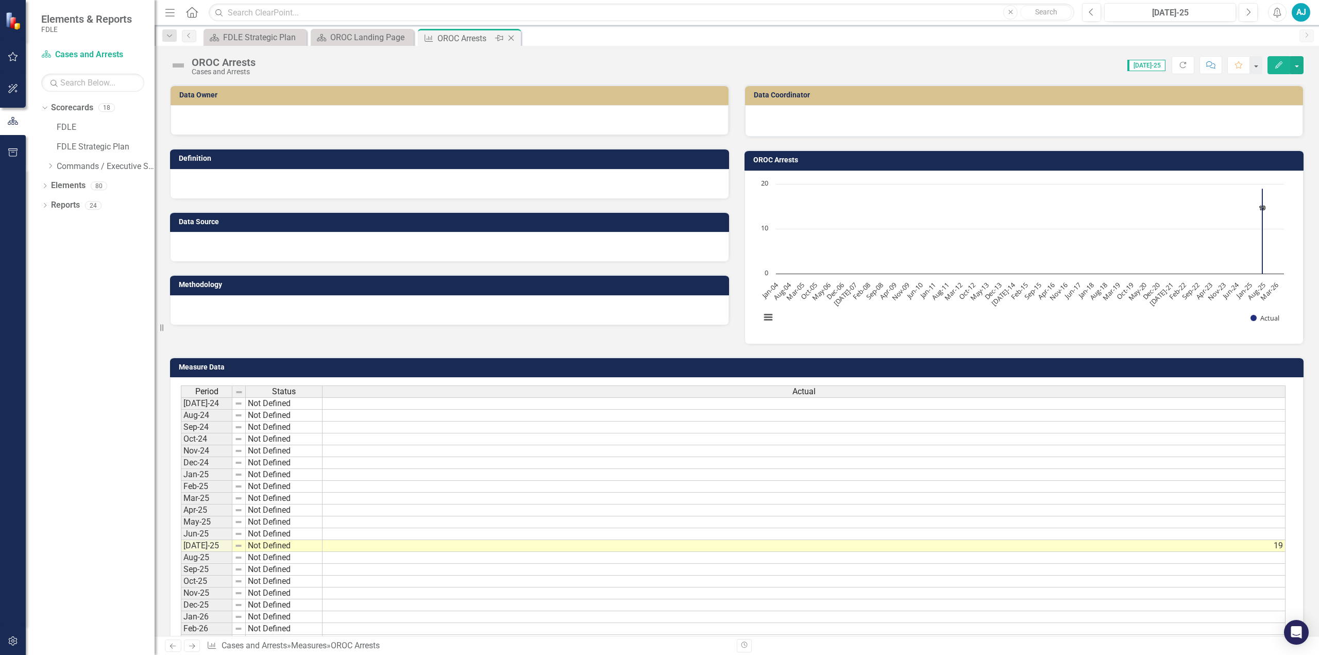
click at [513, 38] on icon "Close" at bounding box center [511, 38] width 10 height 8
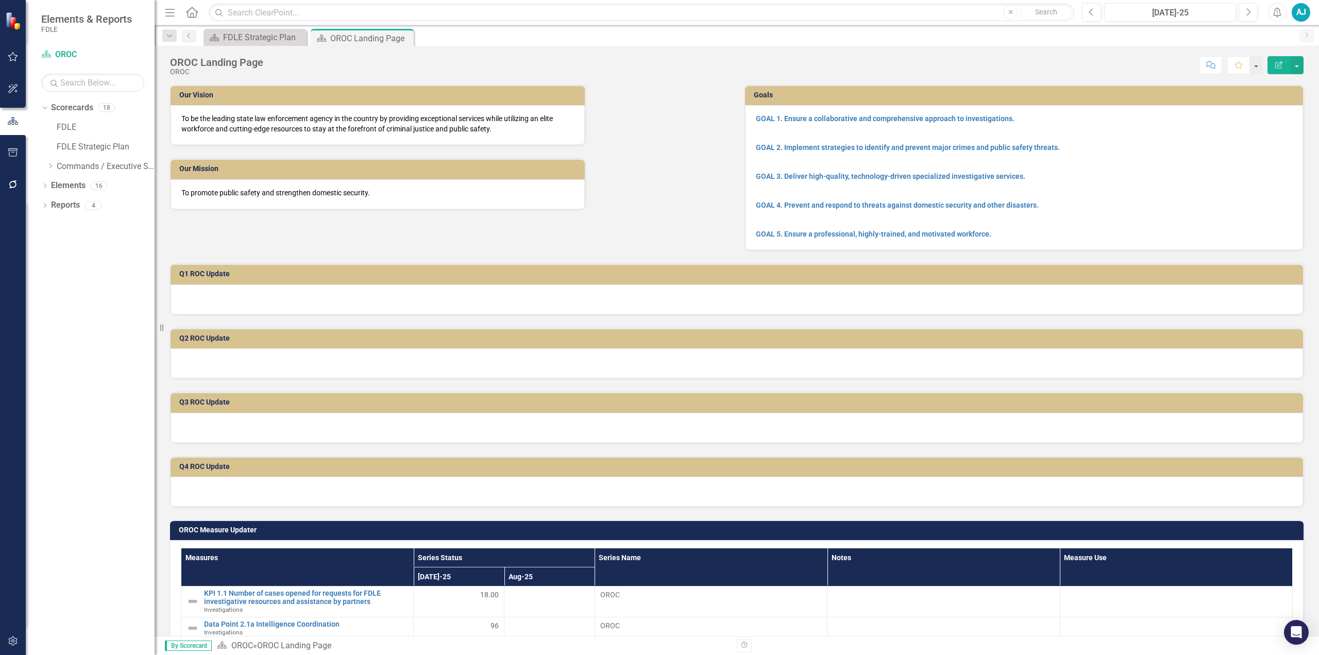
click at [1294, 18] on div "AJ" at bounding box center [1301, 12] width 19 height 19
click at [1249, 124] on link "Logout Log Out" at bounding box center [1269, 130] width 81 height 19
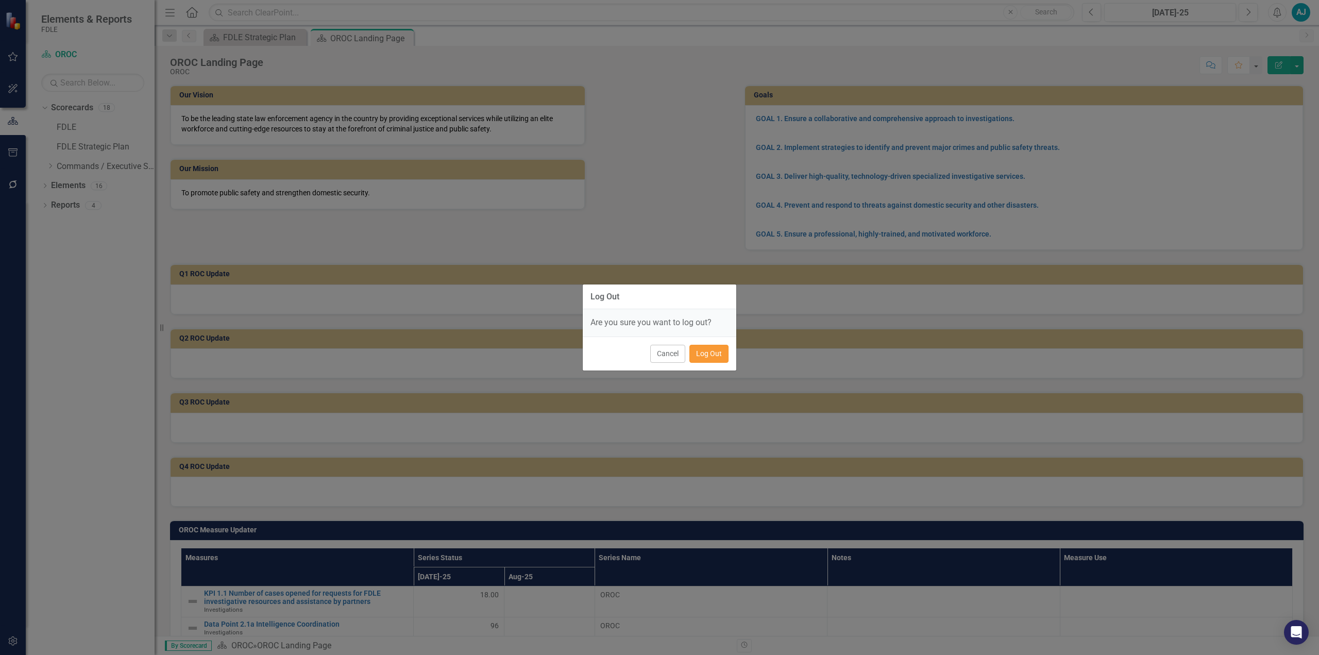
click at [719, 348] on button "Log Out" at bounding box center [709, 354] width 39 height 18
